Goal: Information Seeking & Learning: Learn about a topic

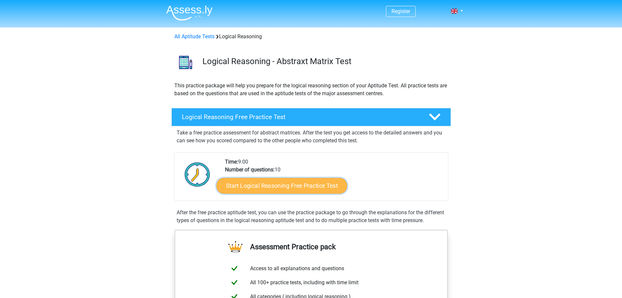
click at [296, 189] on link "Start Logical Reasoning Free Practice Test" at bounding box center [282, 185] width 131 height 16
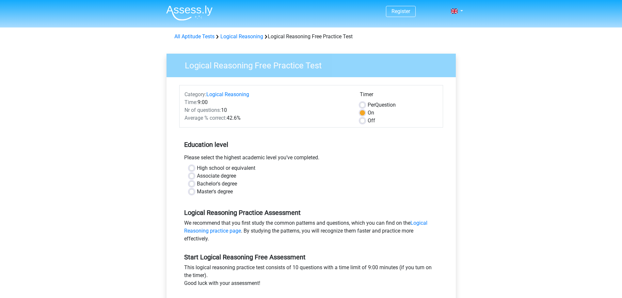
click at [197, 193] on label "Master's degree" at bounding box center [215, 191] width 36 height 8
click at [191, 193] on input "Master's degree" at bounding box center [191, 190] width 5 height 7
radio input "true"
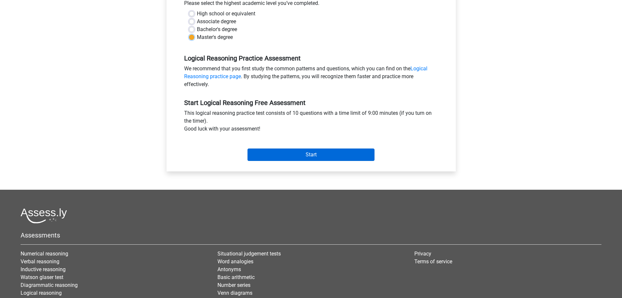
scroll to position [163, 0]
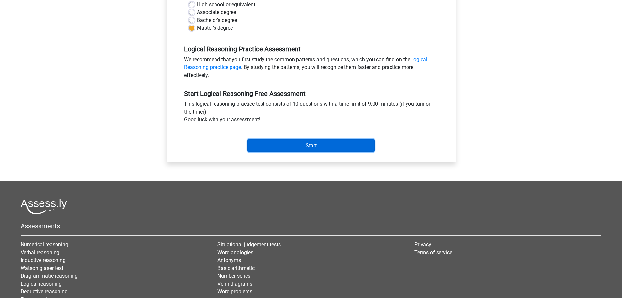
click at [295, 150] on input "Start" at bounding box center [311, 145] width 127 height 12
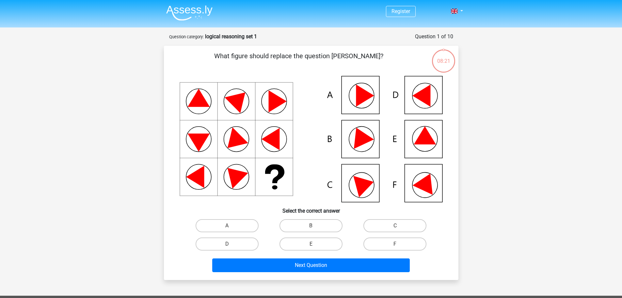
click at [367, 143] on icon at bounding box center [311, 139] width 263 height 126
click at [315, 226] on input "B" at bounding box center [313, 227] width 4 height 4
radio input "true"
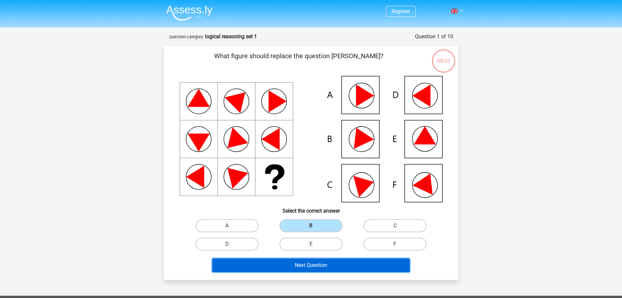
click at [356, 265] on button "Next Question" at bounding box center [311, 265] width 198 height 14
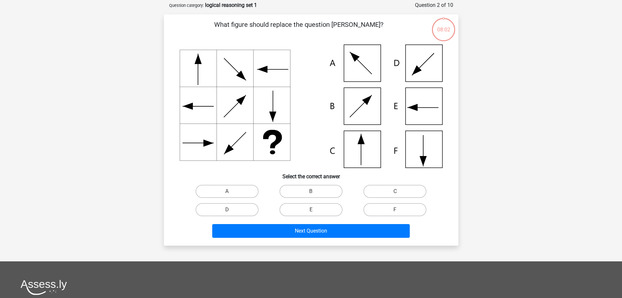
scroll to position [33, 0]
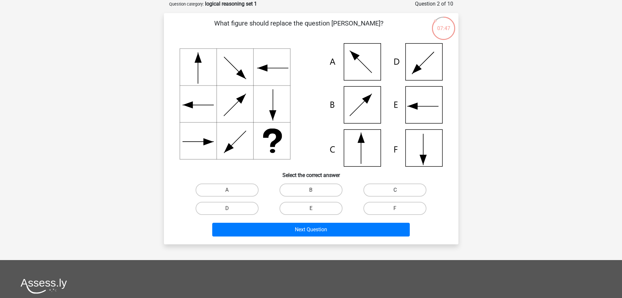
click at [379, 191] on label "C" at bounding box center [395, 189] width 63 height 13
click at [395, 191] on input "C" at bounding box center [397, 192] width 4 height 4
radio input "true"
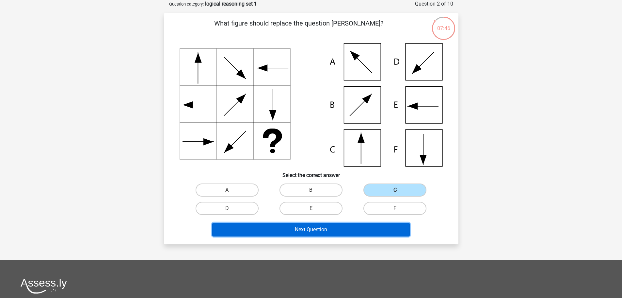
click at [372, 233] on button "Next Question" at bounding box center [311, 229] width 198 height 14
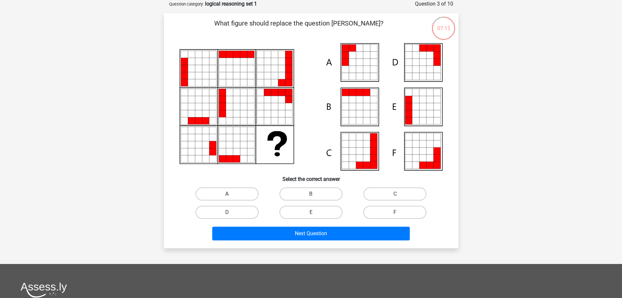
click at [236, 194] on label "A" at bounding box center [227, 193] width 63 height 13
click at [231, 194] on input "A" at bounding box center [229, 196] width 4 height 4
radio input "true"
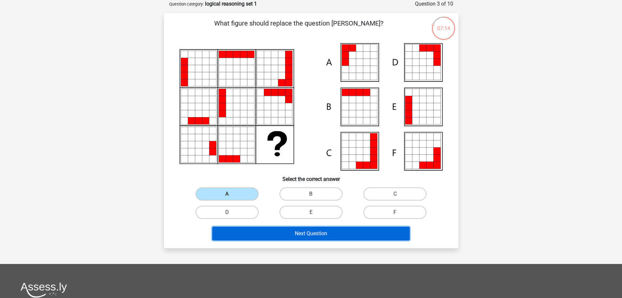
click at [284, 234] on button "Next Question" at bounding box center [311, 233] width 198 height 14
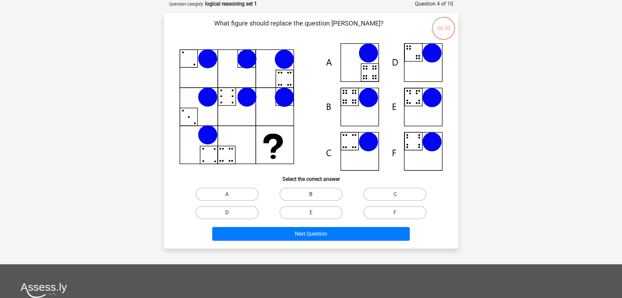
click at [306, 196] on label "B" at bounding box center [311, 193] width 63 height 13
click at [311, 196] on input "B" at bounding box center [313, 196] width 4 height 4
radio input "true"
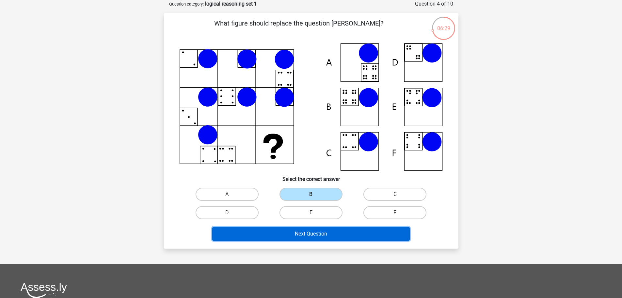
click at [318, 233] on button "Next Question" at bounding box center [311, 234] width 198 height 14
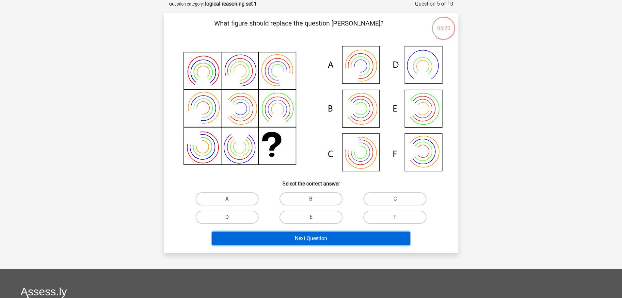
click at [299, 240] on button "Next Question" at bounding box center [311, 238] width 198 height 14
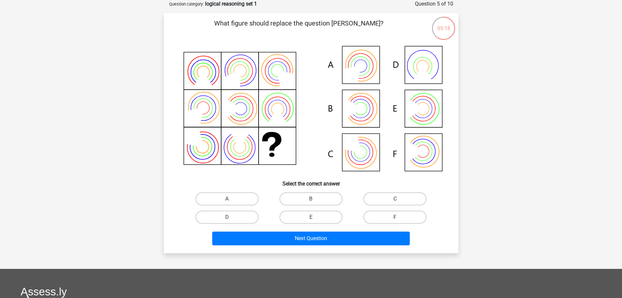
click at [165, 163] on div "What figure should replace the question [PERSON_NAME]?" at bounding box center [311, 132] width 295 height 239
click at [243, 201] on label "A" at bounding box center [227, 198] width 63 height 13
click at [231, 201] on input "A" at bounding box center [229, 201] width 4 height 4
radio input "true"
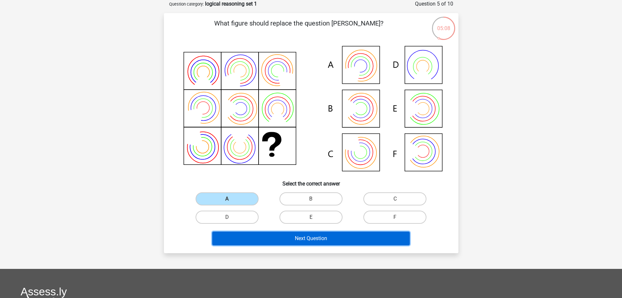
click at [276, 239] on button "Next Question" at bounding box center [311, 238] width 198 height 14
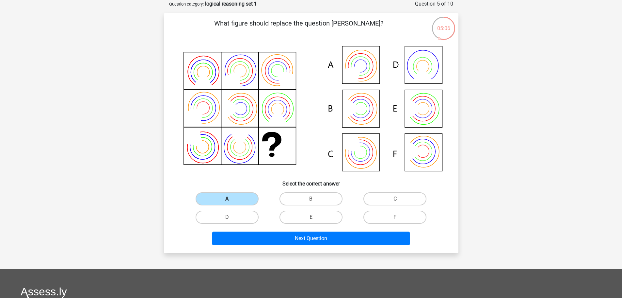
click at [243, 199] on label "A" at bounding box center [227, 198] width 63 height 13
click at [231, 199] on input "A" at bounding box center [229, 201] width 4 height 4
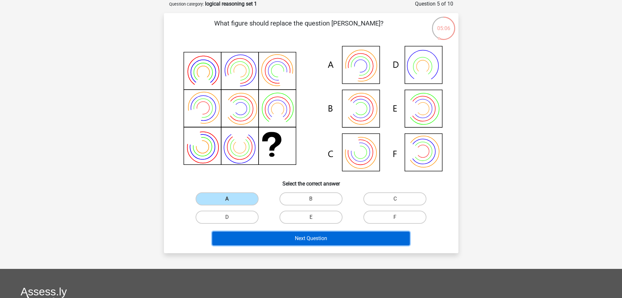
click at [288, 239] on button "Next Question" at bounding box center [311, 238] width 198 height 14
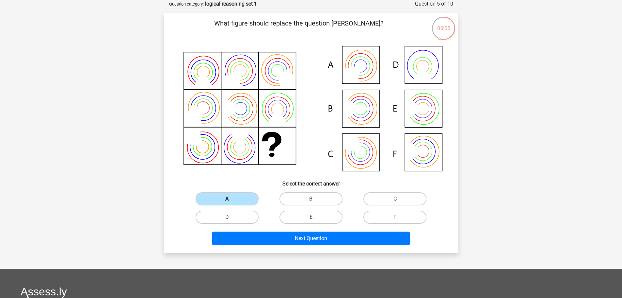
click at [248, 198] on label "A" at bounding box center [227, 198] width 63 height 13
click at [231, 199] on input "A" at bounding box center [229, 201] width 4 height 4
drag, startPoint x: 297, startPoint y: 195, endPoint x: 268, endPoint y: 202, distance: 29.6
click at [297, 196] on label "B" at bounding box center [311, 198] width 63 height 13
click at [311, 199] on input "B" at bounding box center [313, 201] width 4 height 4
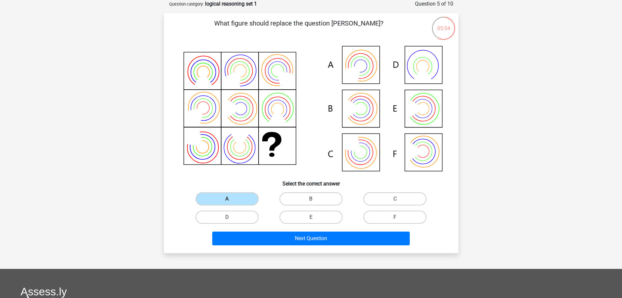
radio input "true"
click at [241, 202] on label "A" at bounding box center [227, 198] width 63 height 13
click at [231, 202] on input "A" at bounding box center [229, 201] width 4 height 4
radio input "true"
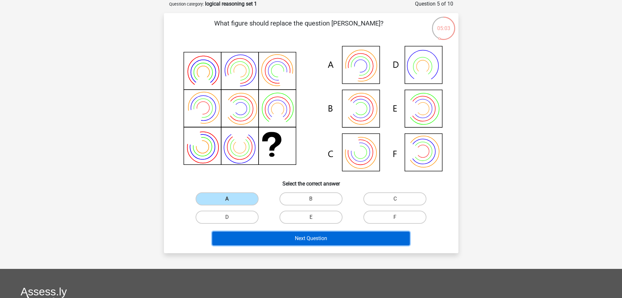
click at [295, 238] on button "Next Question" at bounding box center [311, 238] width 198 height 14
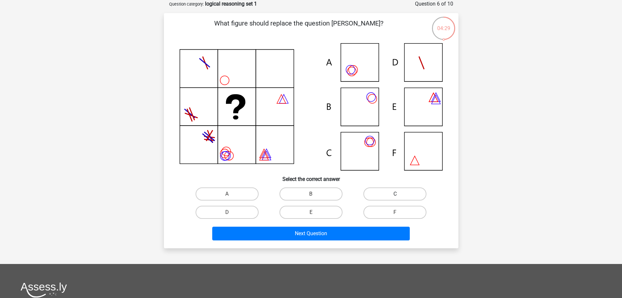
click at [414, 190] on label "C" at bounding box center [395, 193] width 63 height 13
click at [399, 194] on input "C" at bounding box center [397, 196] width 4 height 4
radio input "true"
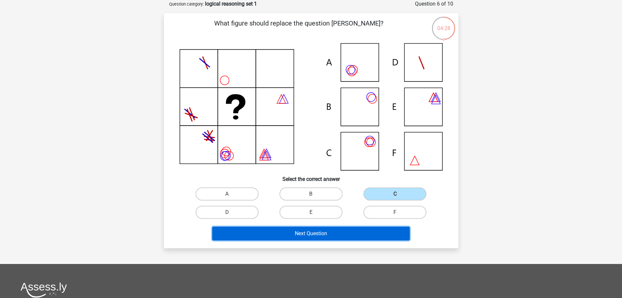
click at [368, 236] on button "Next Question" at bounding box center [311, 233] width 198 height 14
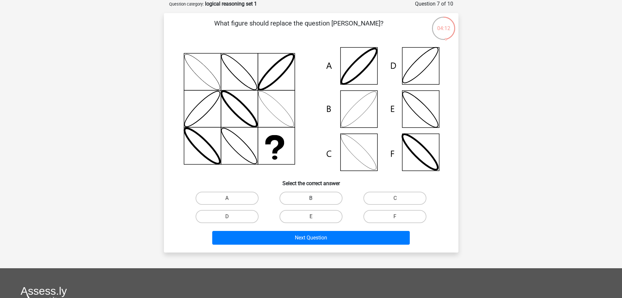
click at [320, 199] on label "B" at bounding box center [311, 197] width 63 height 13
click at [315, 199] on input "B" at bounding box center [313, 200] width 4 height 4
radio input "true"
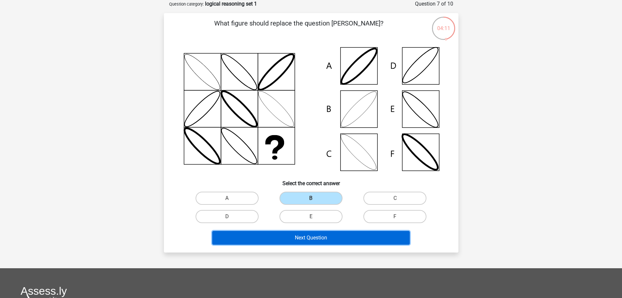
click at [322, 239] on button "Next Question" at bounding box center [311, 238] width 198 height 14
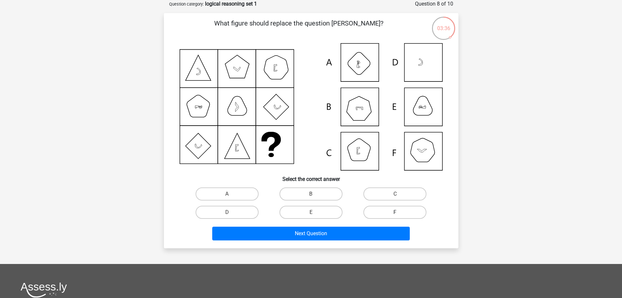
click at [398, 211] on label "F" at bounding box center [395, 211] width 63 height 13
click at [398, 212] on input "F" at bounding box center [397, 214] width 4 height 4
radio input "true"
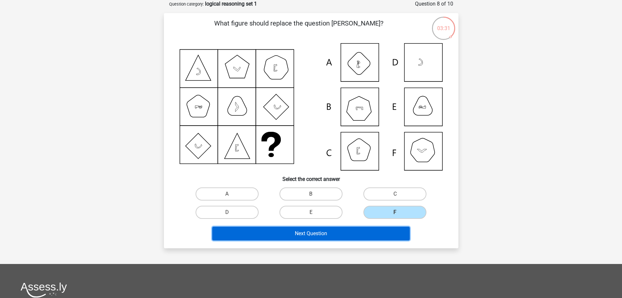
click at [360, 232] on button "Next Question" at bounding box center [311, 233] width 198 height 14
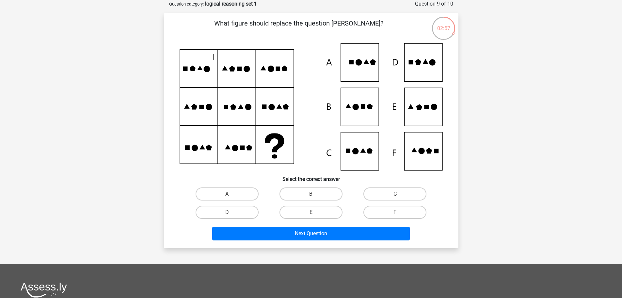
click at [312, 214] on input "E" at bounding box center [313, 214] width 4 height 4
radio input "true"
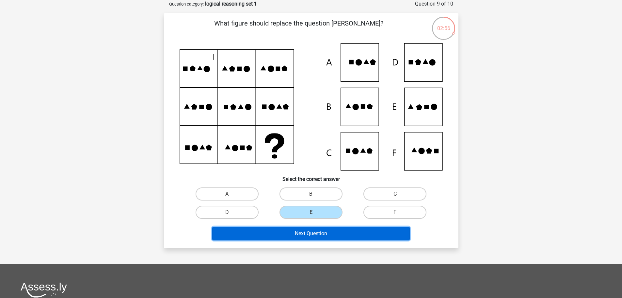
click at [321, 232] on button "Next Question" at bounding box center [311, 233] width 198 height 14
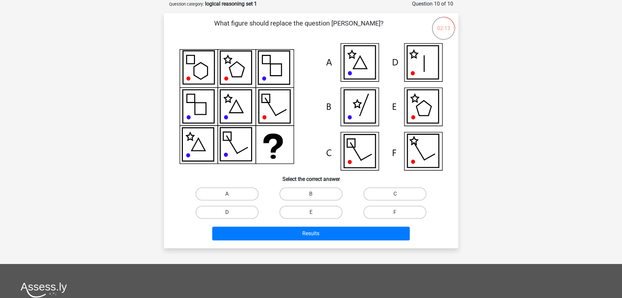
click at [239, 213] on label "D" at bounding box center [227, 211] width 63 height 13
click at [231, 213] on input "D" at bounding box center [229, 214] width 4 height 4
radio input "true"
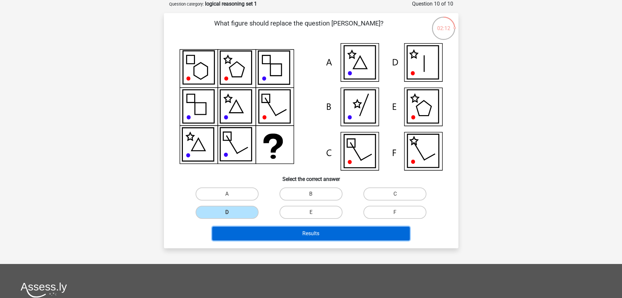
click at [290, 234] on button "Results" at bounding box center [311, 233] width 198 height 14
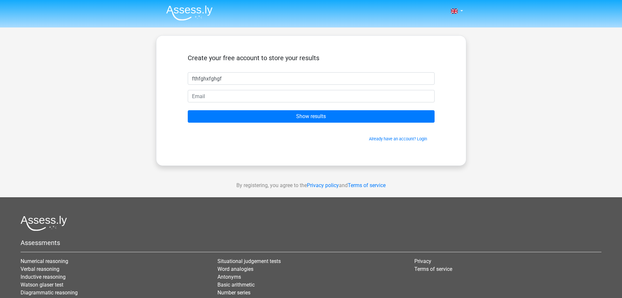
type input "fthfghxfghgf"
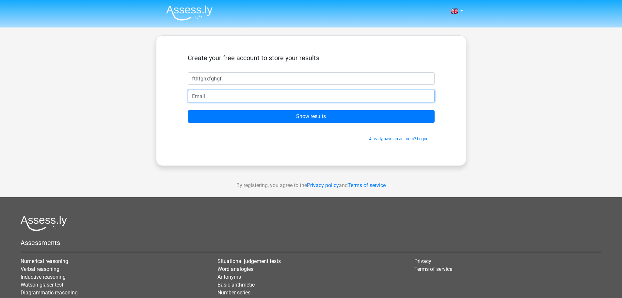
click at [273, 97] on input "email" at bounding box center [311, 96] width 247 height 12
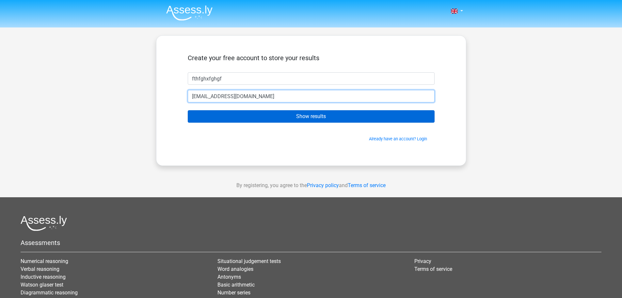
type input "[EMAIL_ADDRESS][DOMAIN_NAME]"
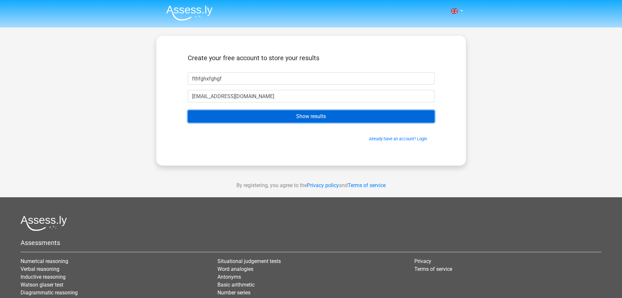
click at [269, 114] on input "Show results" at bounding box center [311, 116] width 247 height 12
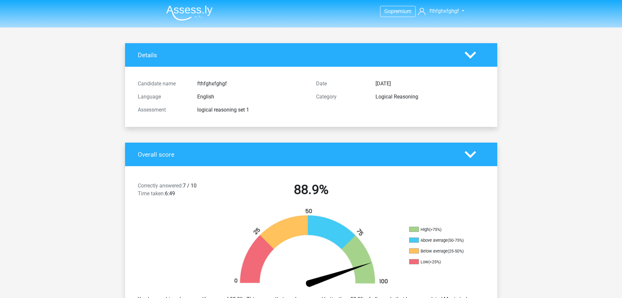
scroll to position [33, 0]
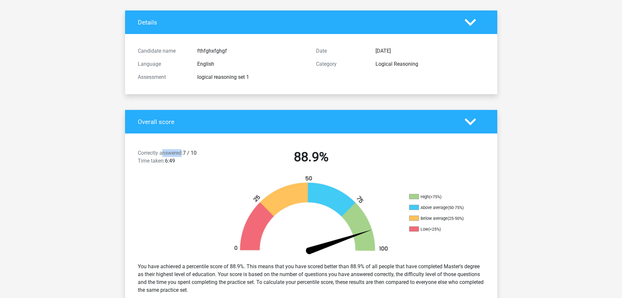
drag, startPoint x: 164, startPoint y: 154, endPoint x: 181, endPoint y: 153, distance: 17.4
click at [181, 153] on span "Correctly answered:" at bounding box center [160, 153] width 45 height 6
click at [196, 155] on div "Correctly answered: 7 / 10 Time taken: 6:49" at bounding box center [177, 158] width 89 height 18
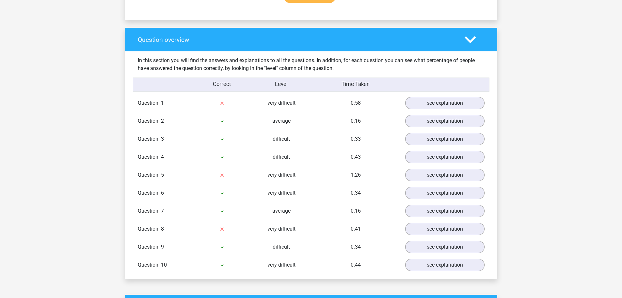
scroll to position [457, 0]
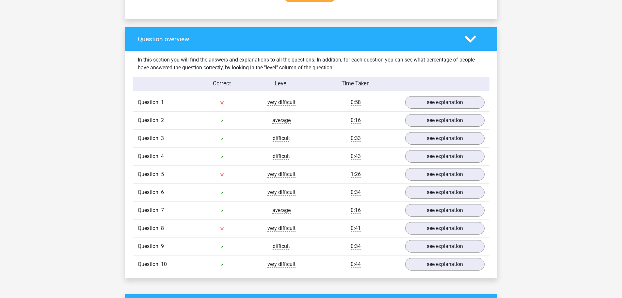
click at [145, 103] on span "Question" at bounding box center [149, 102] width 23 height 8
click at [438, 102] on link "see explanation" at bounding box center [444, 102] width 91 height 14
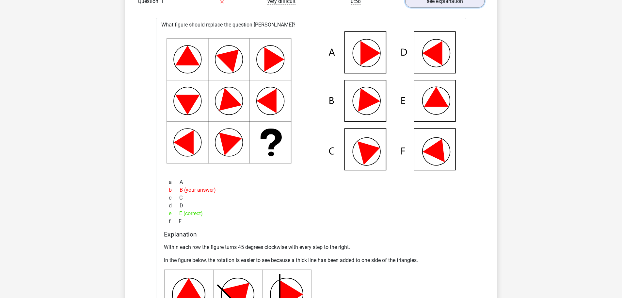
scroll to position [588, 0]
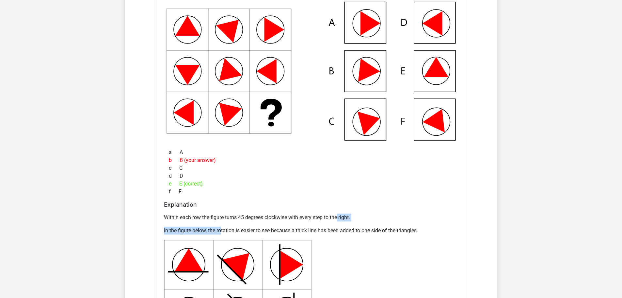
drag, startPoint x: 223, startPoint y: 229, endPoint x: 341, endPoint y: 219, distance: 118.3
click at [340, 219] on div "Within each row the figure turns 45 degrees clockwise with every step to the ri…" at bounding box center [311, 300] width 295 height 179
click at [371, 229] on p "In the figure below, the rotation is easier to see because a thick line has bee…" at bounding box center [311, 230] width 295 height 8
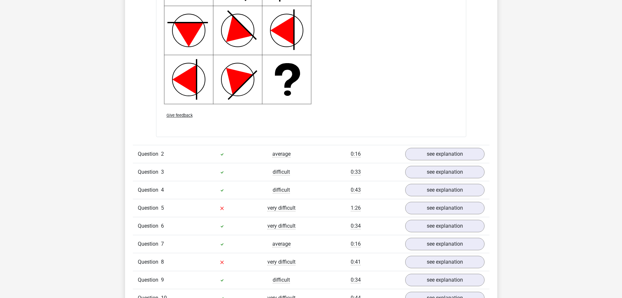
scroll to position [882, 0]
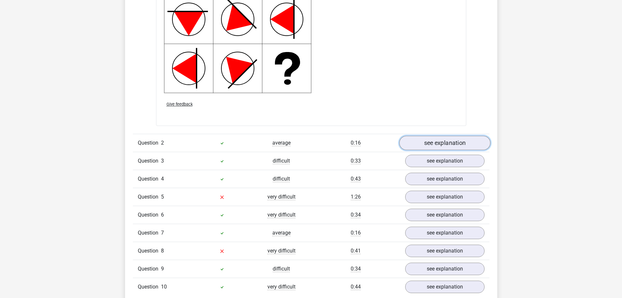
click at [456, 144] on link "see explanation" at bounding box center [444, 143] width 91 height 14
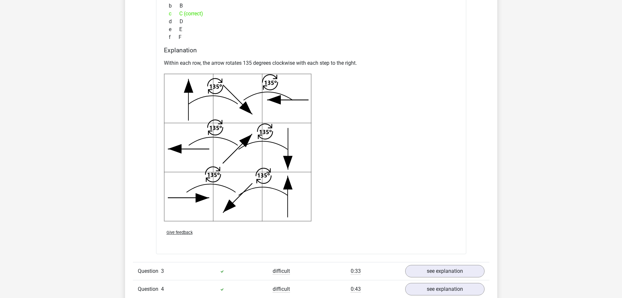
scroll to position [1307, 0]
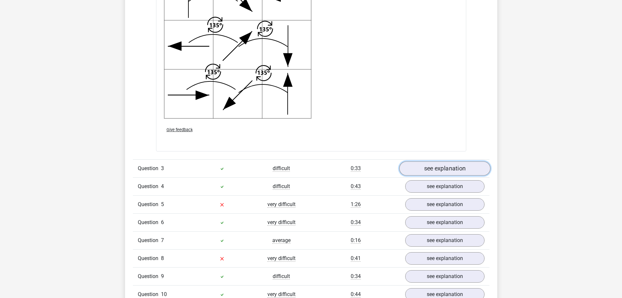
click at [417, 169] on link "see explanation" at bounding box center [444, 168] width 91 height 14
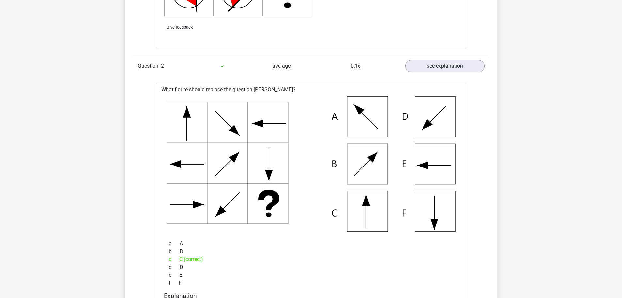
scroll to position [882, 0]
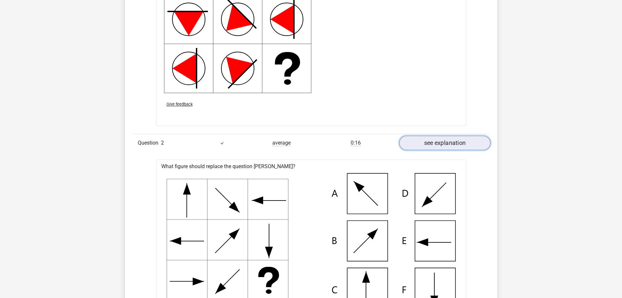
click at [434, 141] on link "see explanation" at bounding box center [444, 143] width 91 height 14
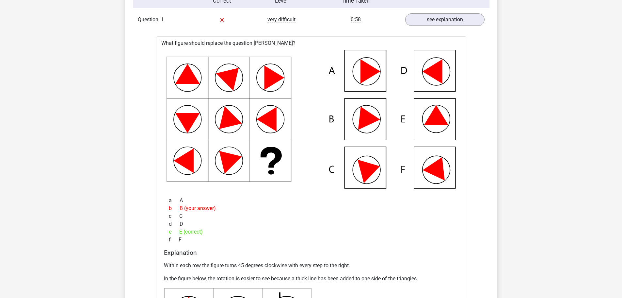
scroll to position [523, 0]
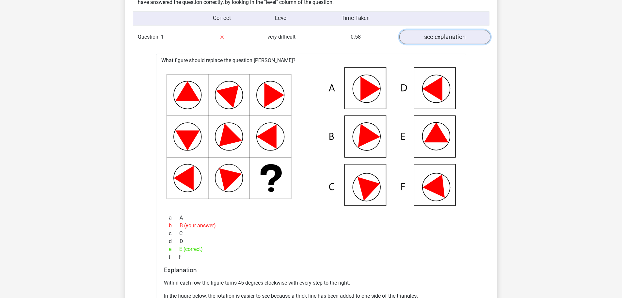
click at [435, 36] on link "see explanation" at bounding box center [444, 37] width 91 height 14
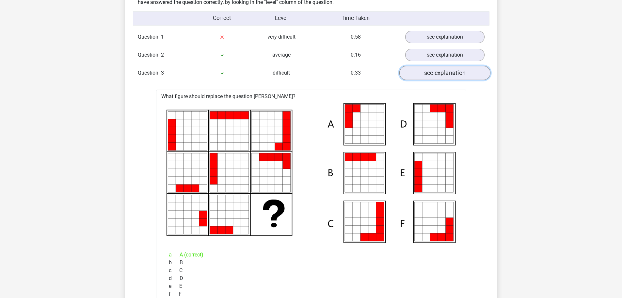
click at [447, 70] on link "see explanation" at bounding box center [444, 73] width 91 height 14
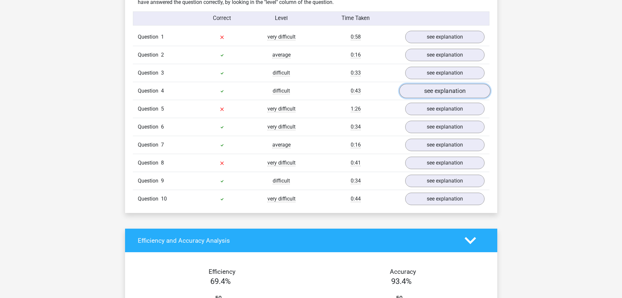
click at [434, 93] on link "see explanation" at bounding box center [444, 91] width 91 height 14
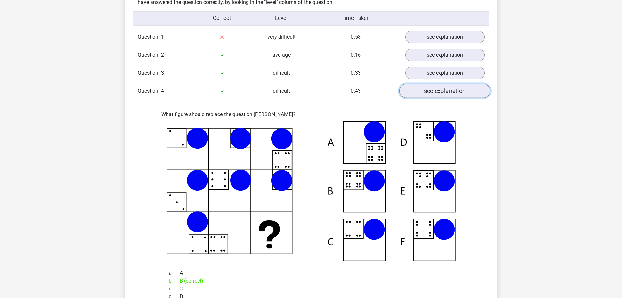
click at [434, 93] on link "see explanation" at bounding box center [444, 91] width 91 height 14
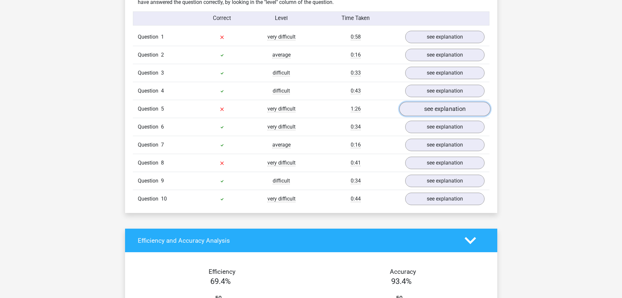
click at [436, 112] on link "see explanation" at bounding box center [444, 109] width 91 height 14
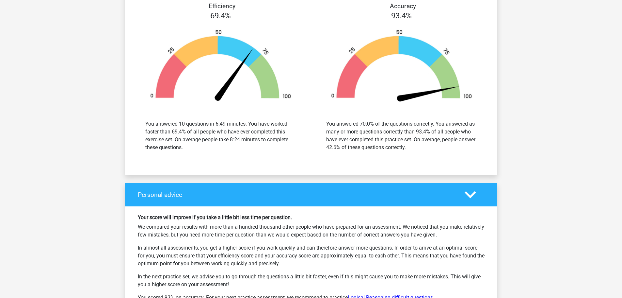
scroll to position [970, 0]
